Goal: Task Accomplishment & Management: Use online tool/utility

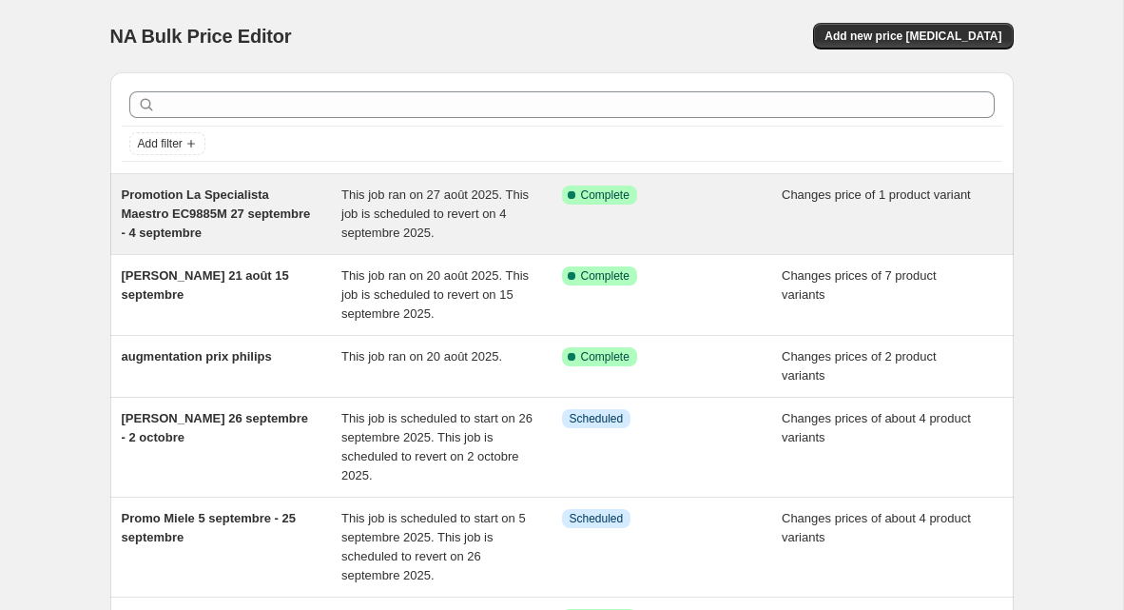
click at [208, 220] on div "Promotion La Specialista Maestro EC9885M 27 septembre - 4 septembre" at bounding box center [232, 213] width 221 height 57
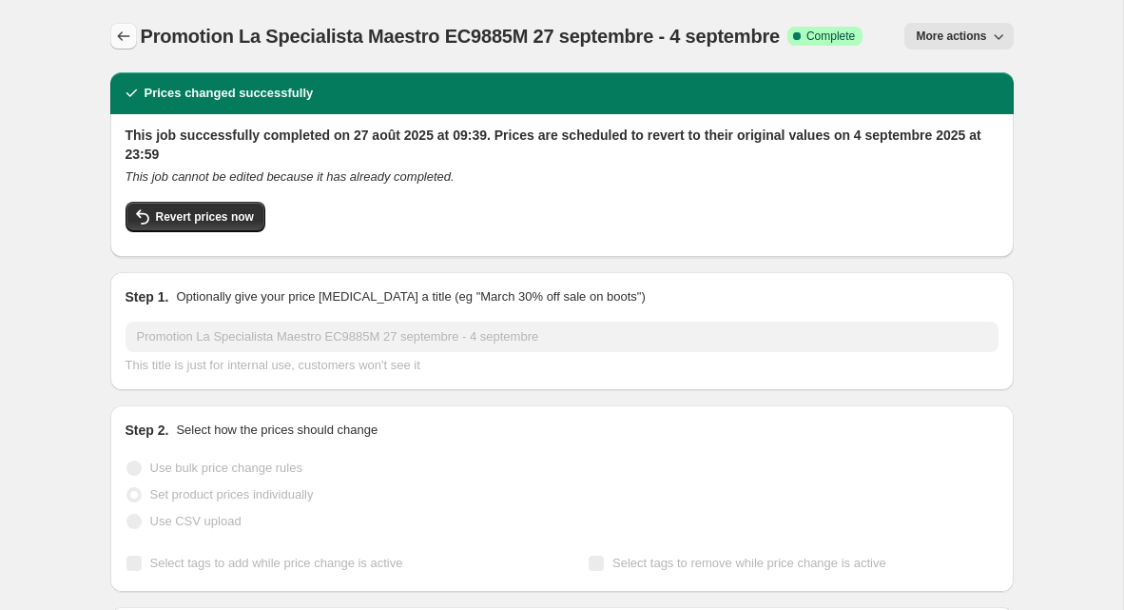
click at [123, 34] on icon "Price change jobs" at bounding box center [123, 36] width 19 height 19
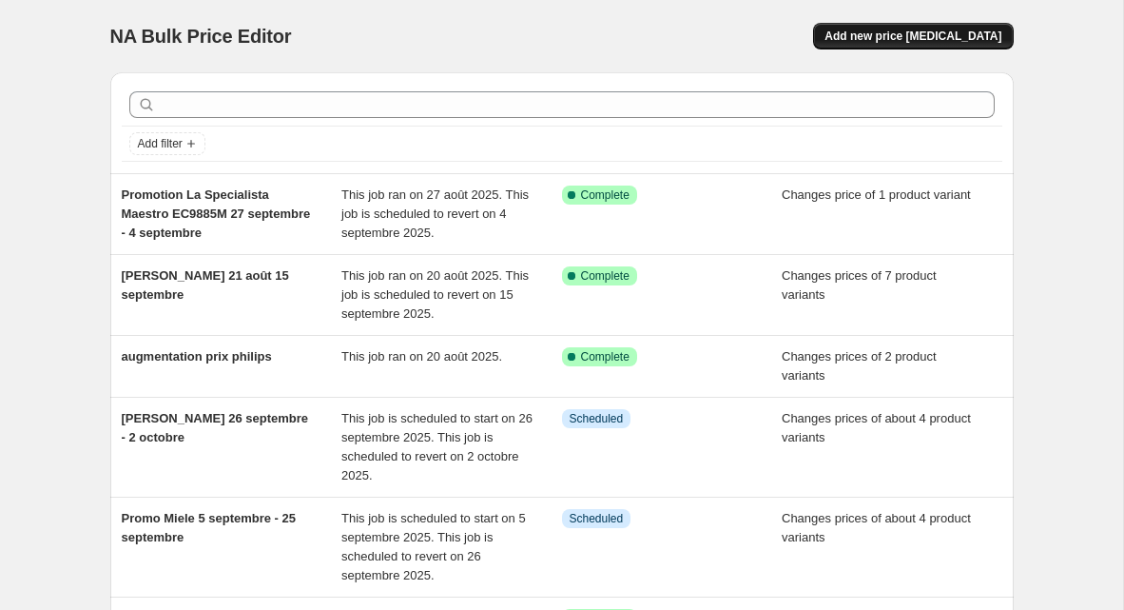
click at [968, 30] on span "Add new price [MEDICAL_DATA]" at bounding box center [912, 36] width 177 height 15
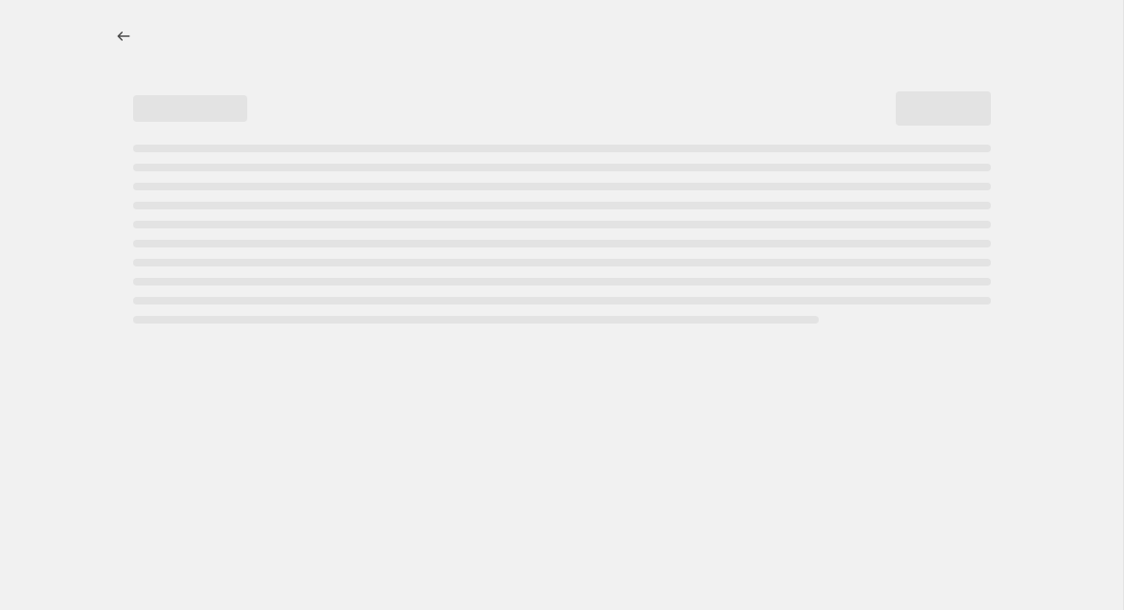
select select "percentage"
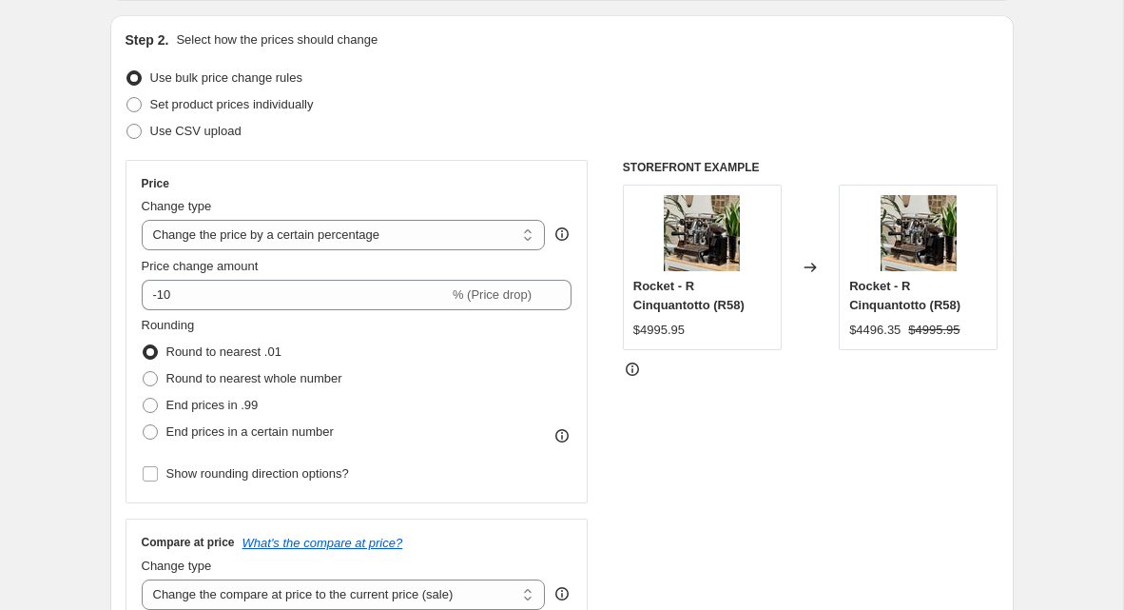
scroll to position [198, 0]
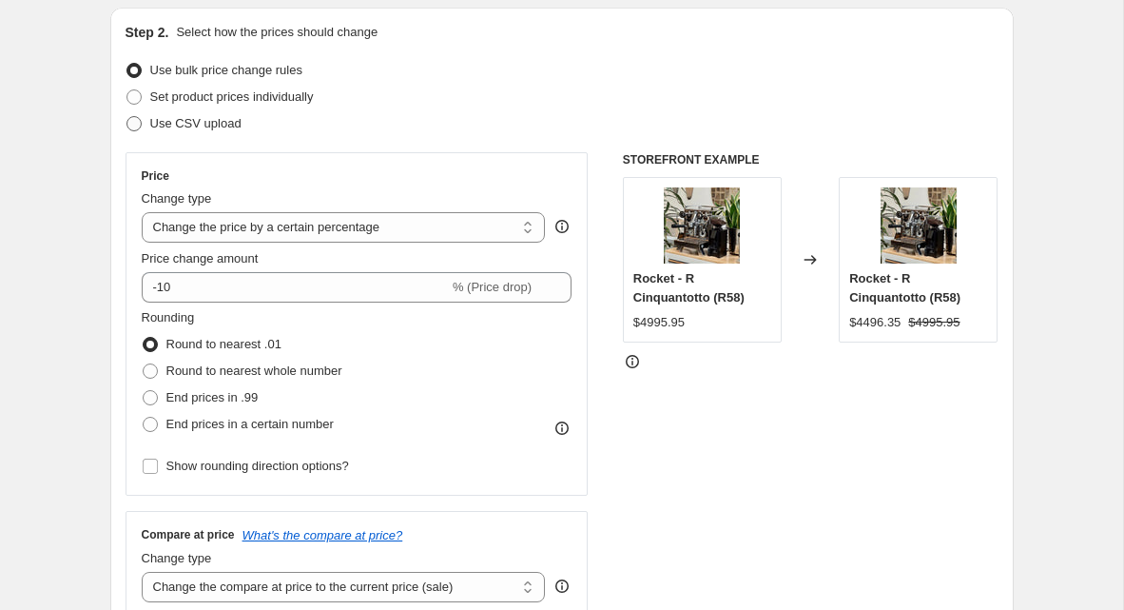
click at [202, 124] on span "Use CSV upload" at bounding box center [195, 123] width 91 height 14
click at [127, 117] on input "Use CSV upload" at bounding box center [126, 116] width 1 height 1
radio input "true"
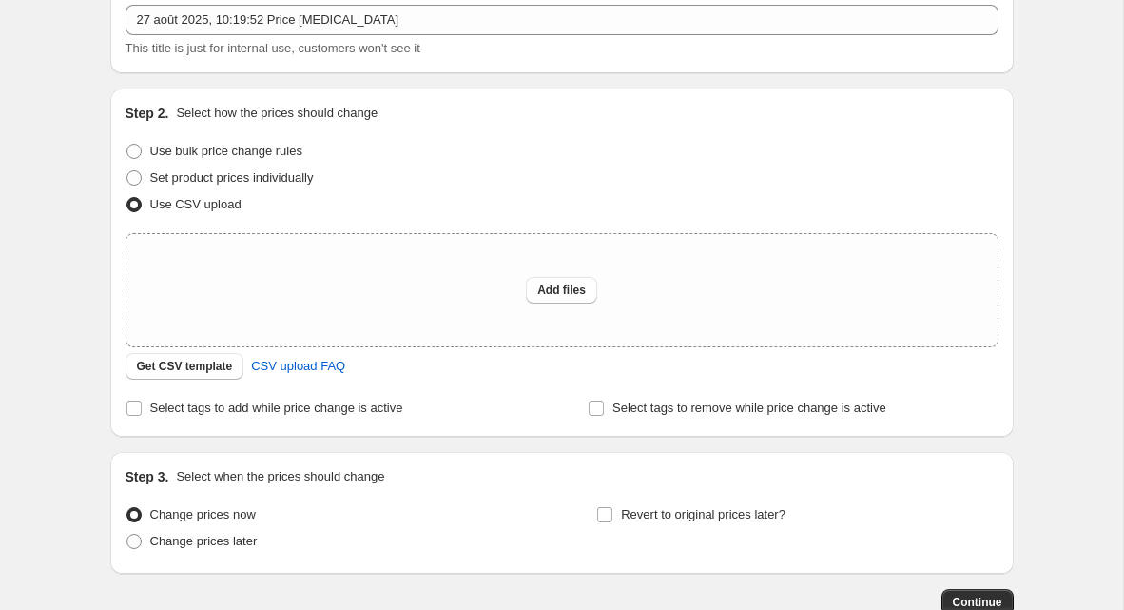
scroll to position [12, 0]
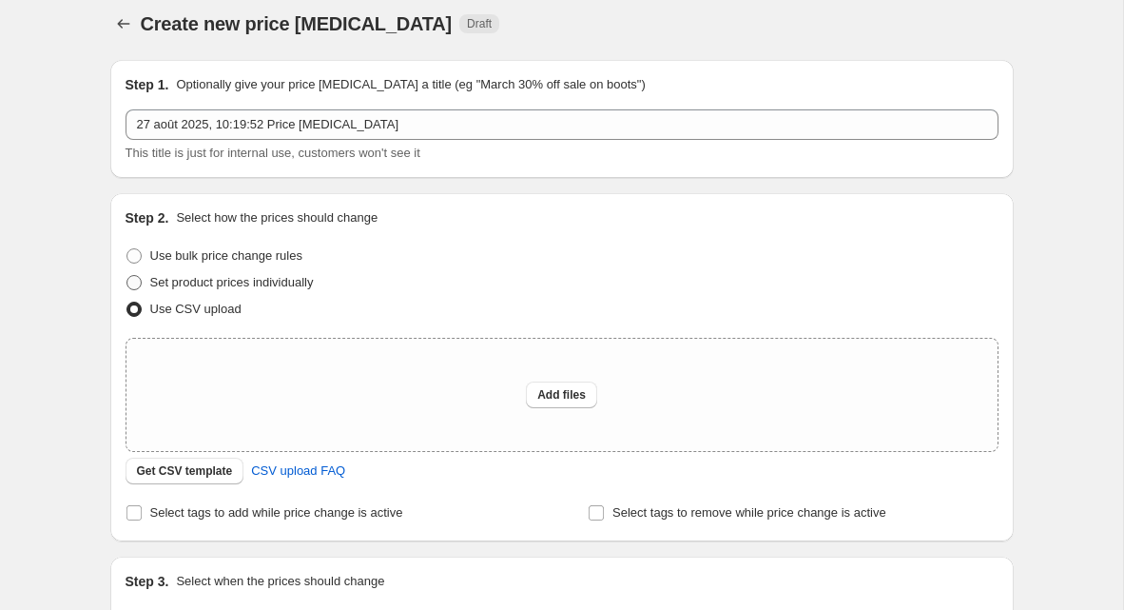
click at [153, 281] on span "Set product prices individually" at bounding box center [232, 282] width 164 height 14
click at [127, 276] on input "Set product prices individually" at bounding box center [126, 275] width 1 height 1
radio input "true"
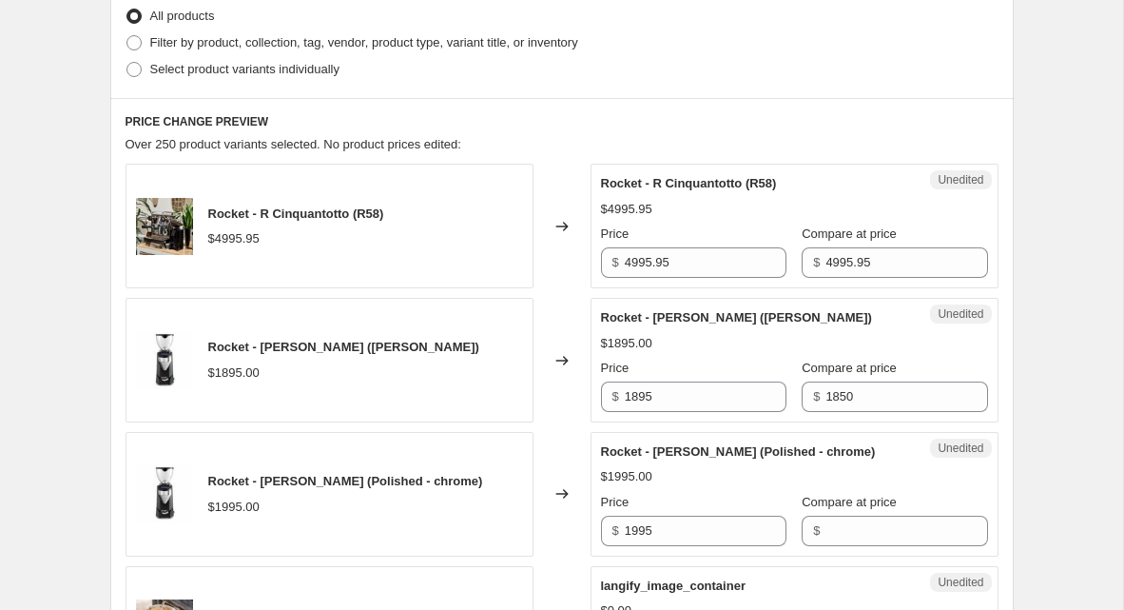
scroll to position [0, 0]
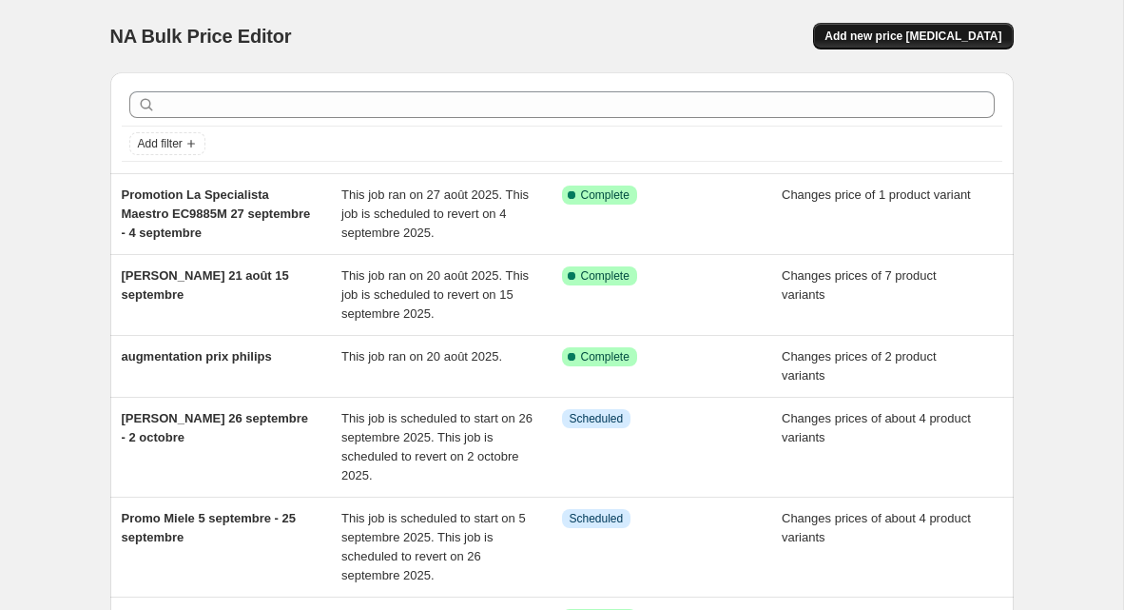
click at [895, 43] on button "Add new price [MEDICAL_DATA]" at bounding box center [913, 36] width 200 height 27
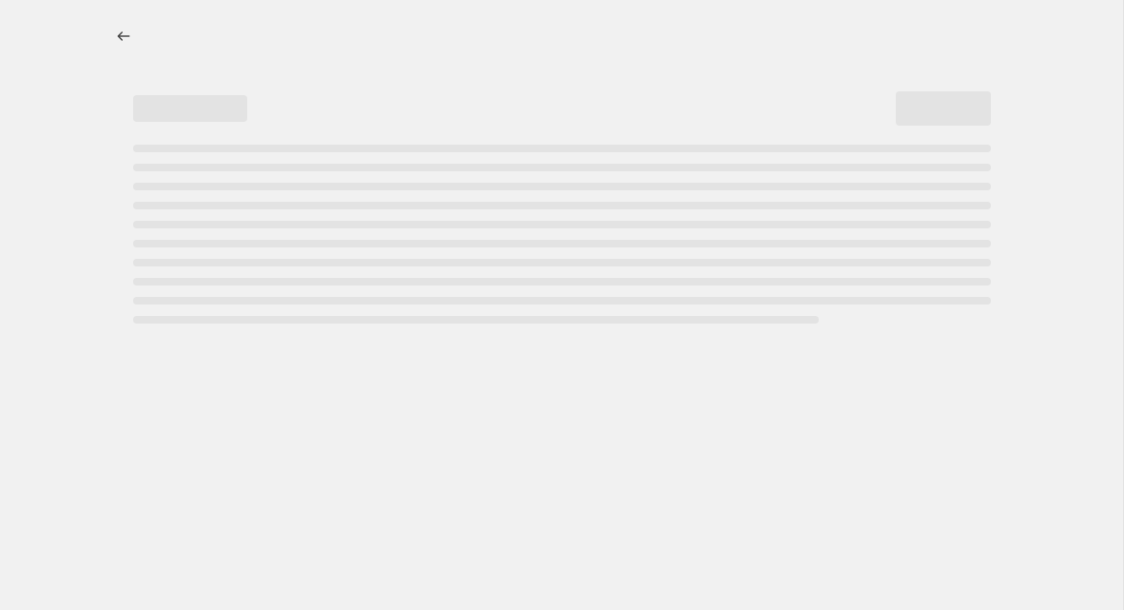
select select "percentage"
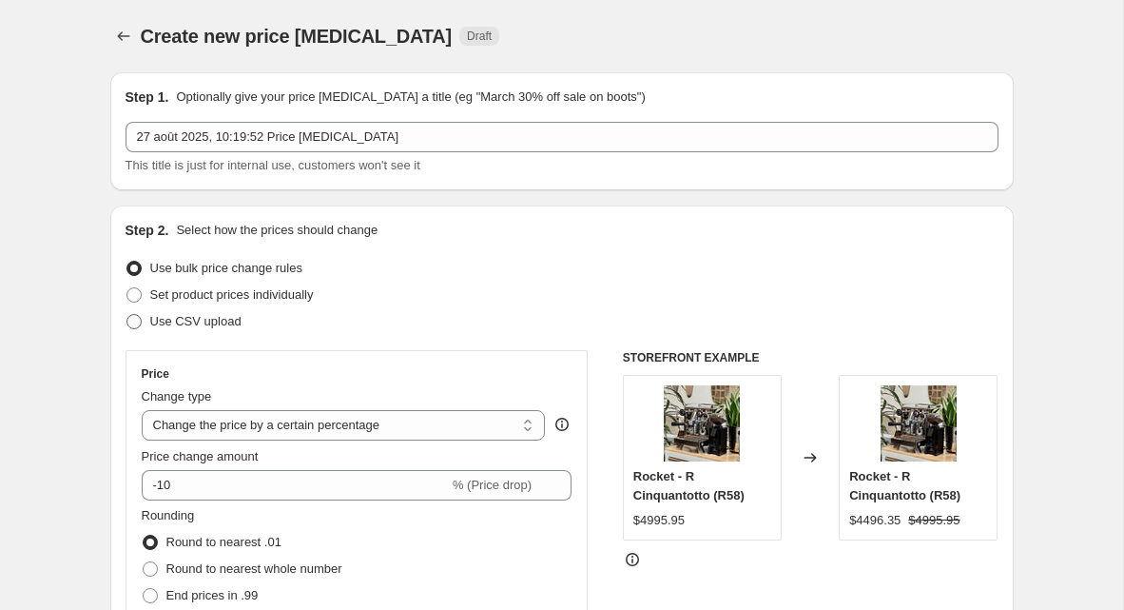
click at [230, 319] on span "Use CSV upload" at bounding box center [195, 321] width 91 height 14
click at [127, 315] on input "Use CSV upload" at bounding box center [126, 314] width 1 height 1
radio input "true"
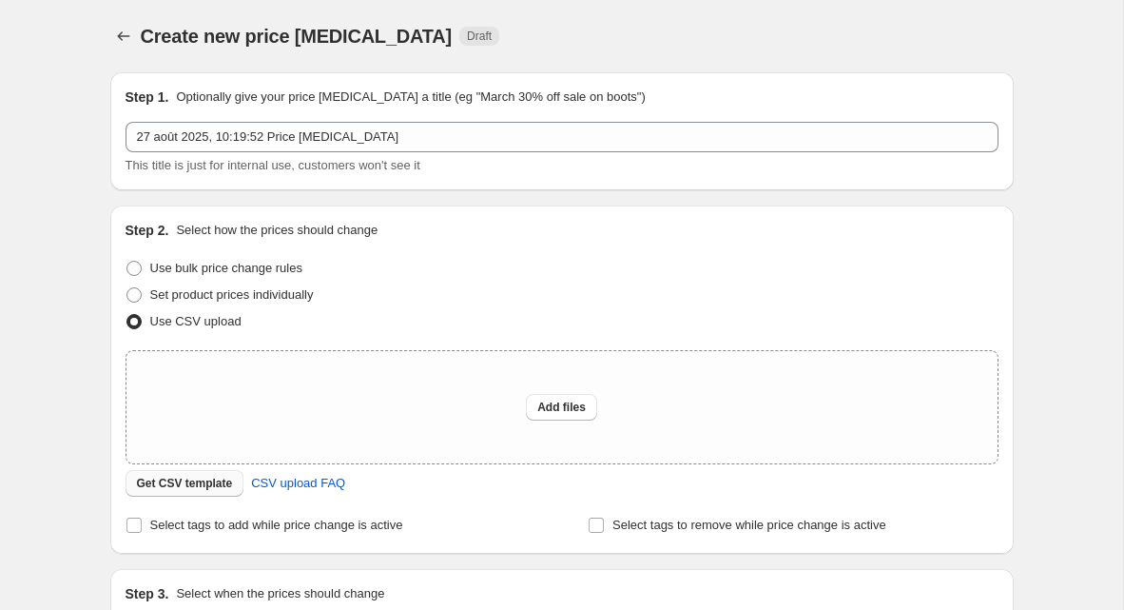
click at [209, 479] on span "Get CSV template" at bounding box center [185, 482] width 96 height 15
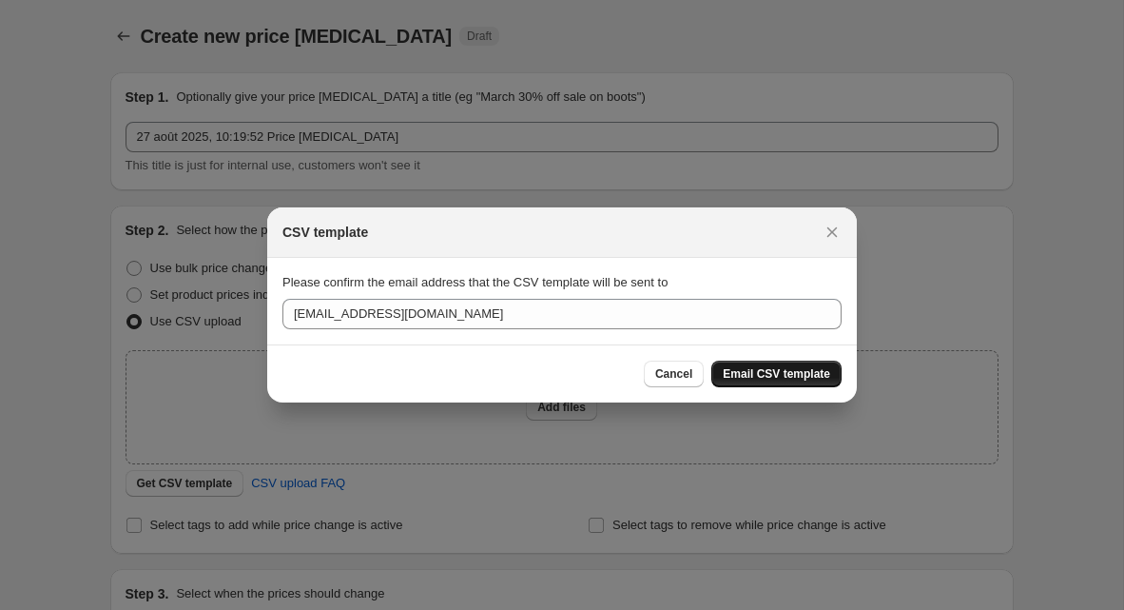
click at [782, 370] on span "Email CSV template" at bounding box center [776, 373] width 107 height 15
